Goal: Navigation & Orientation: Find specific page/section

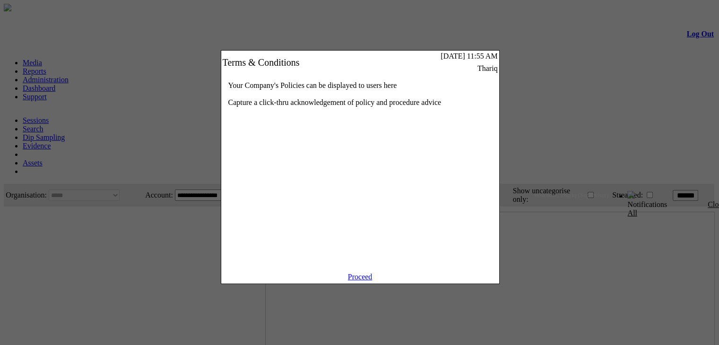
click at [355, 281] on link "Proceed" at bounding box center [360, 277] width 25 height 8
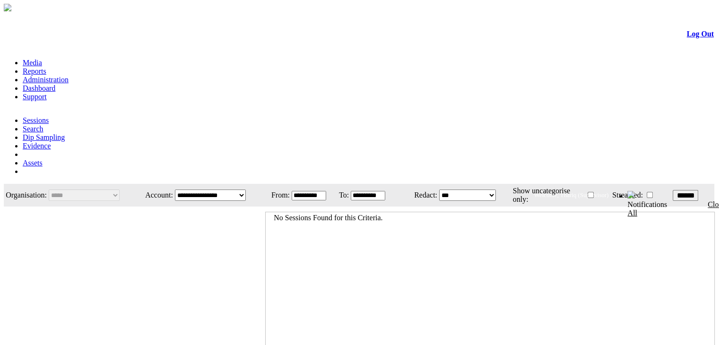
click at [69, 76] on link "Administration" at bounding box center [46, 80] width 46 height 8
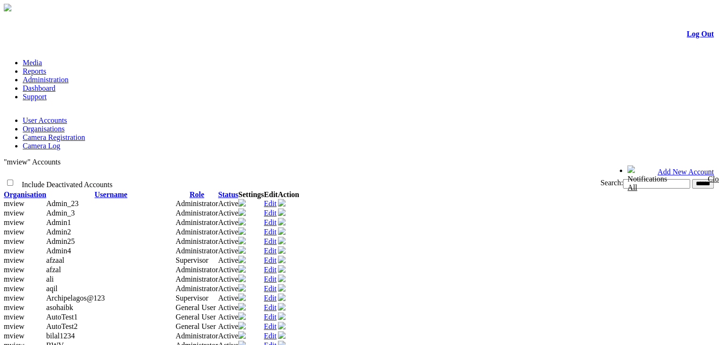
click at [65, 125] on link "Organisations" at bounding box center [44, 129] width 42 height 8
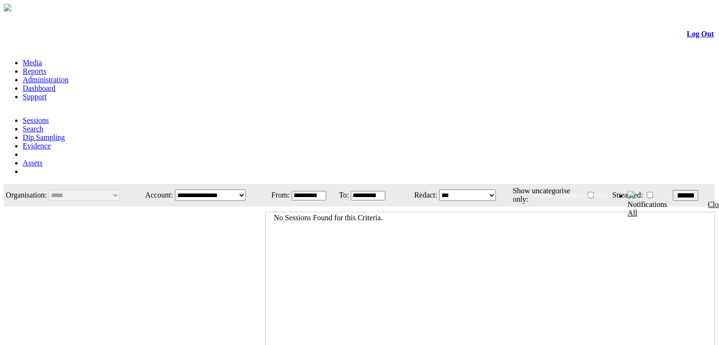
click at [69, 76] on link "Administration" at bounding box center [46, 80] width 46 height 8
drag, startPoint x: 113, startPoint y: 89, endPoint x: 188, endPoint y: 91, distance: 75.2
click at [113, 184] on div at bounding box center [359, 184] width 711 height 0
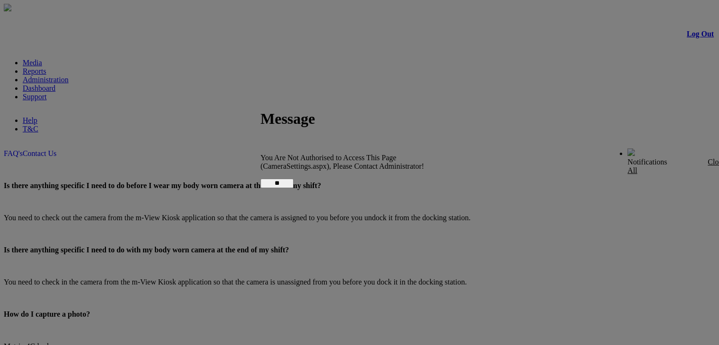
click at [293, 180] on input "**" at bounding box center [276, 183] width 33 height 9
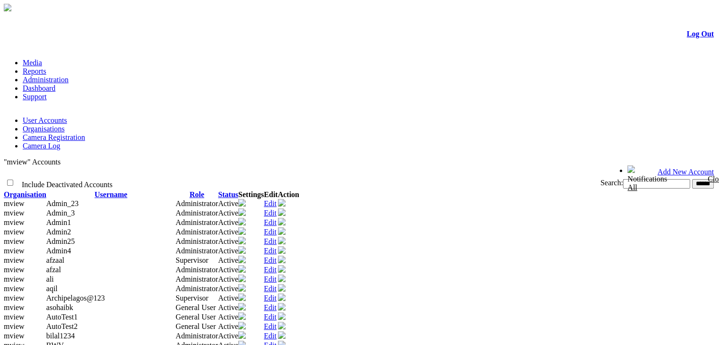
click at [687, 34] on link "Log Out" at bounding box center [700, 34] width 27 height 8
